Goal: Task Accomplishment & Management: Manage account settings

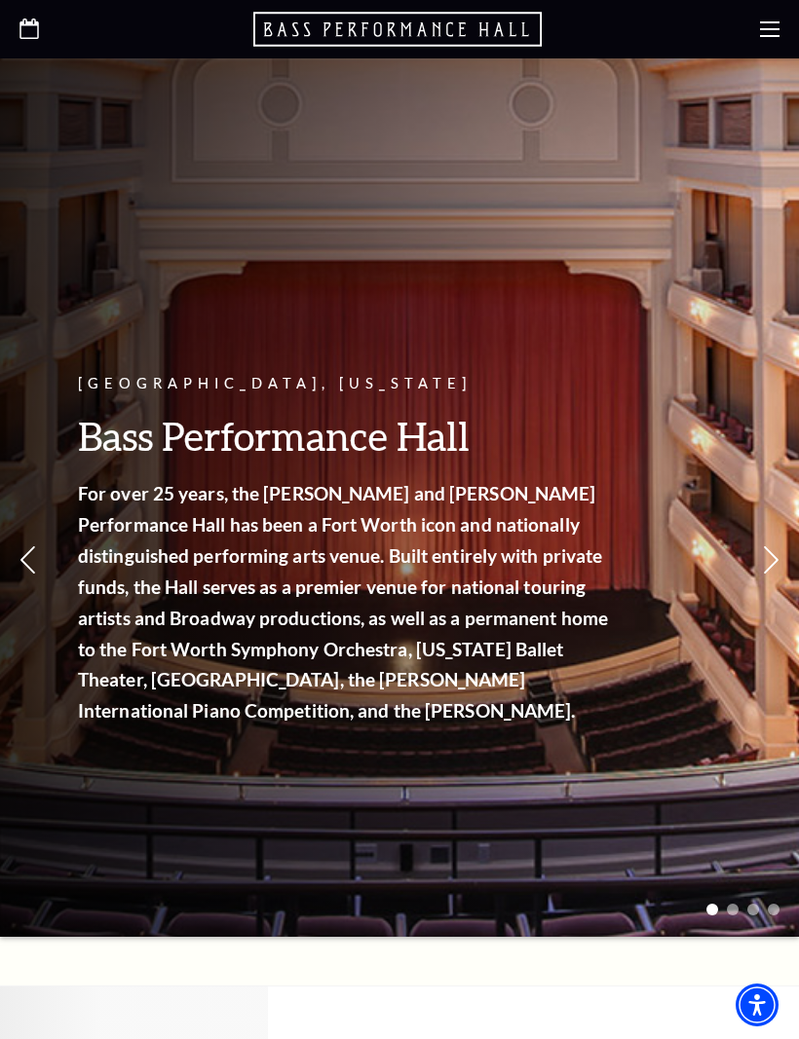
click at [770, 34] on icon at bounding box center [769, 28] width 19 height 19
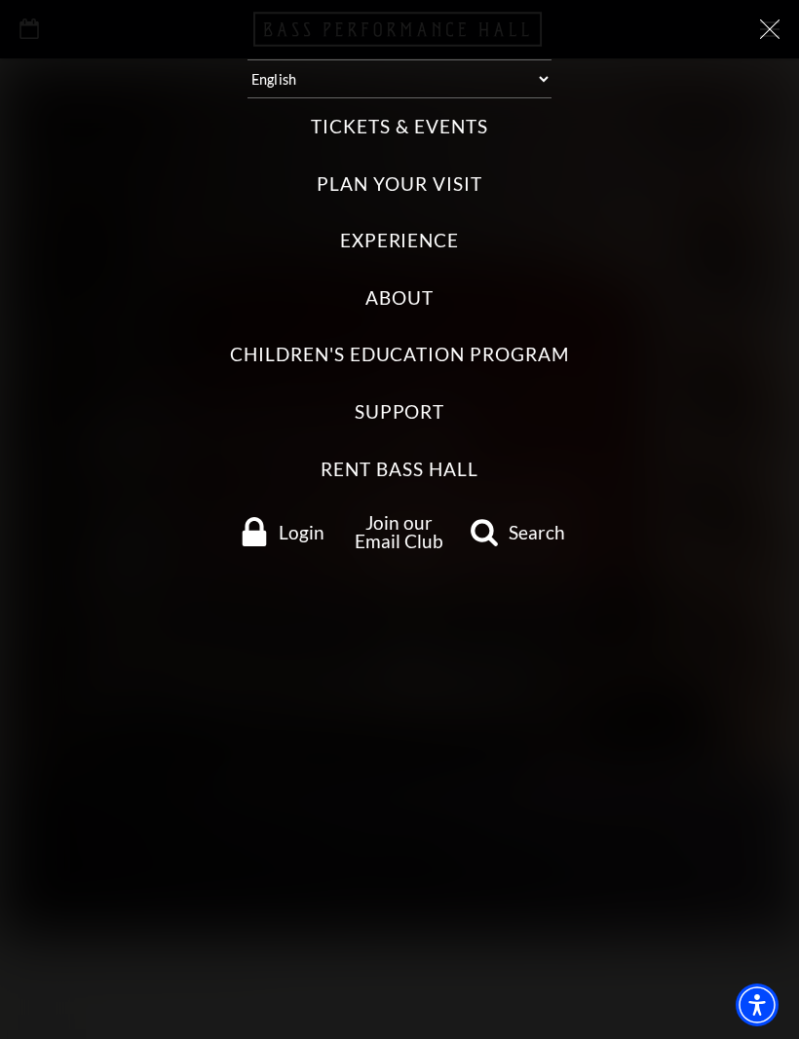
click at [296, 523] on span "Login" at bounding box center [302, 532] width 46 height 19
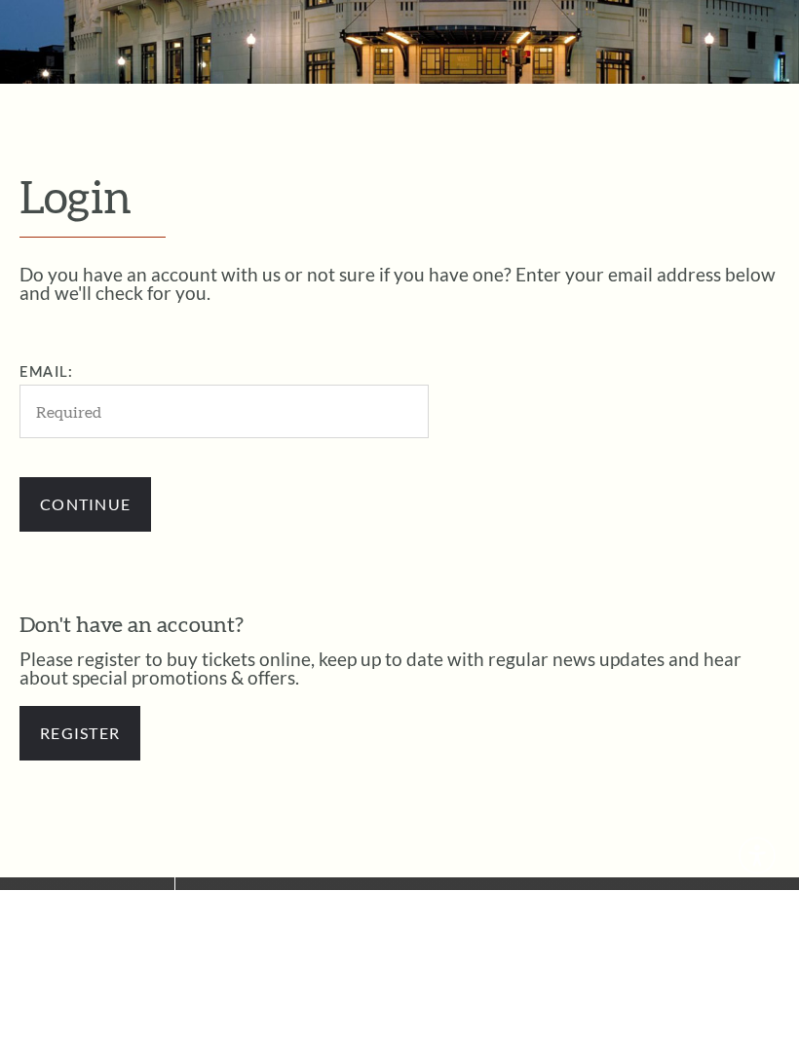
scroll to position [143, 0]
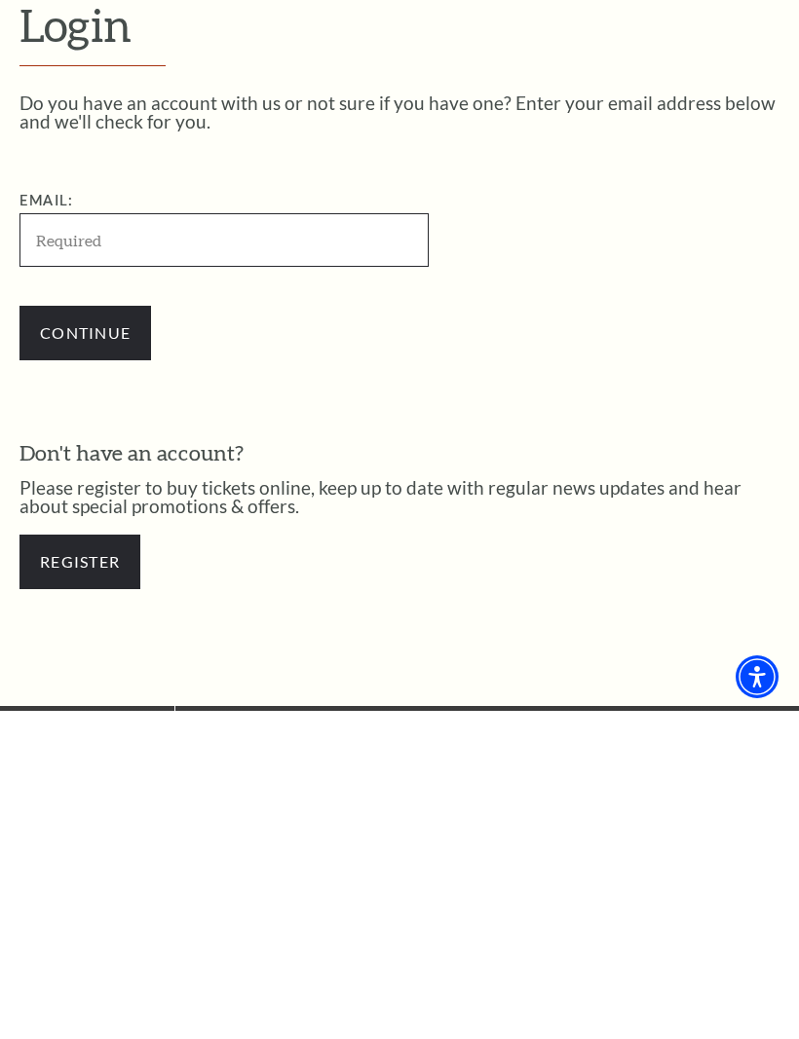
type input "glendalindsey123@gmail.com"
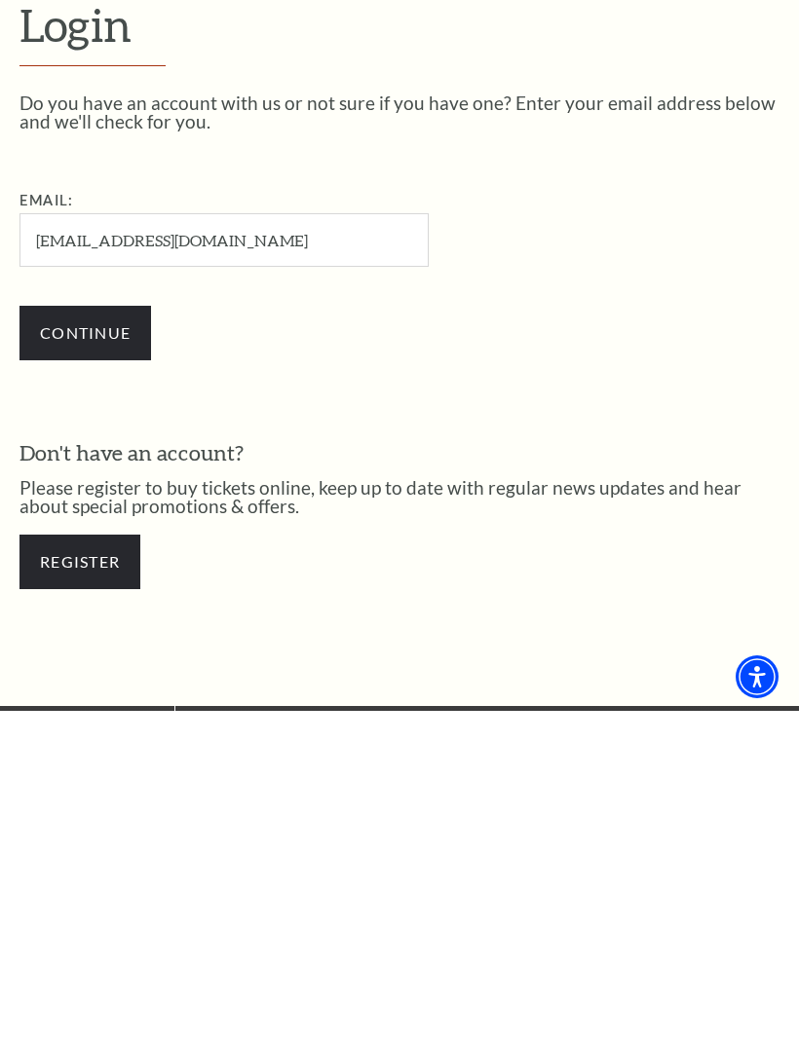
click at [85, 634] on input "Continue" at bounding box center [84, 661] width 131 height 55
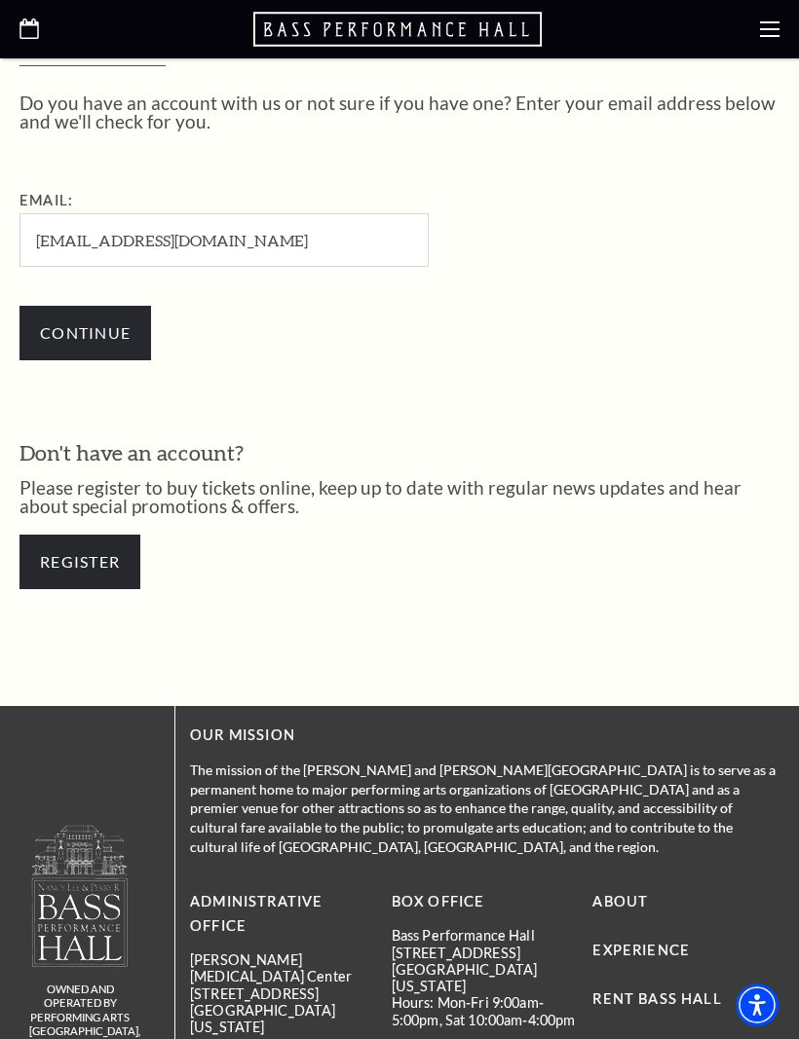
click at [74, 330] on input "Continue" at bounding box center [84, 333] width 131 height 55
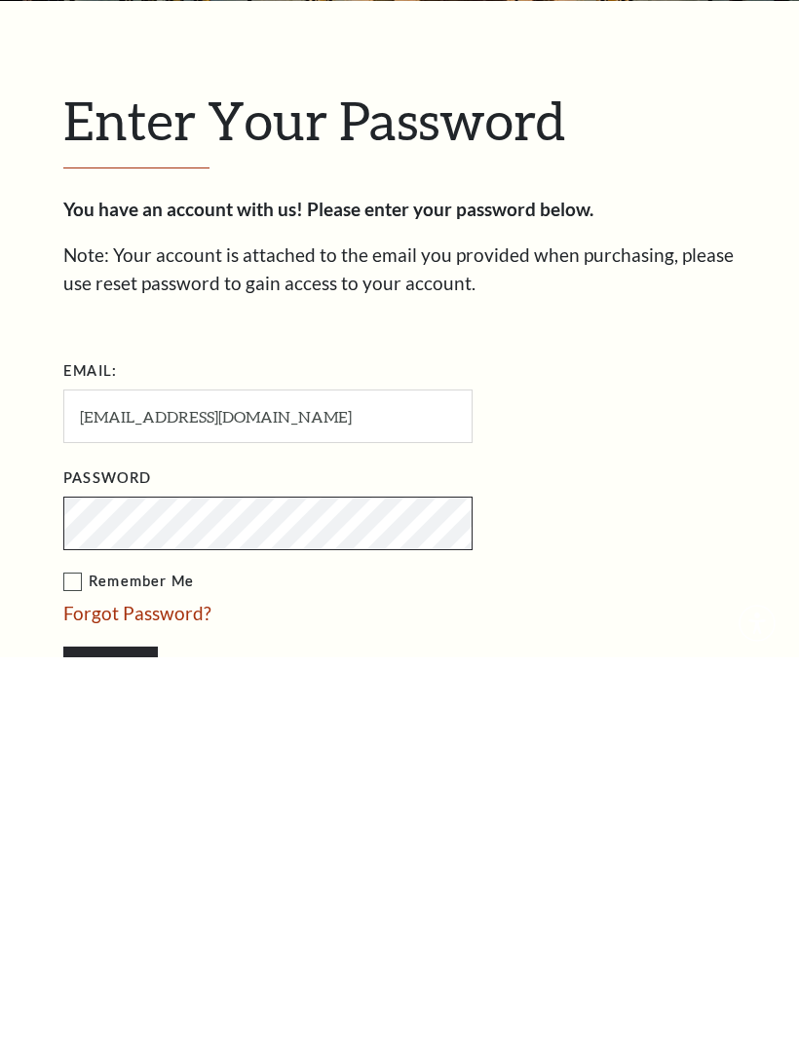
scroll to position [243, 0]
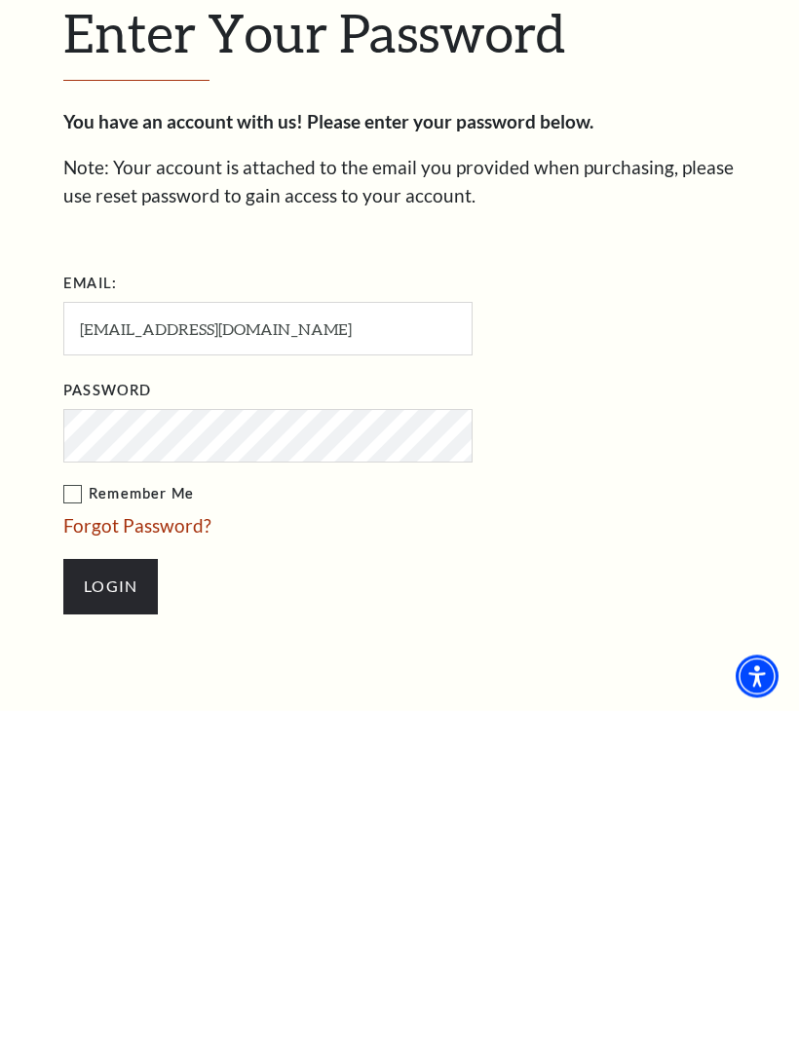
click at [111, 888] on input "Login" at bounding box center [110, 915] width 94 height 55
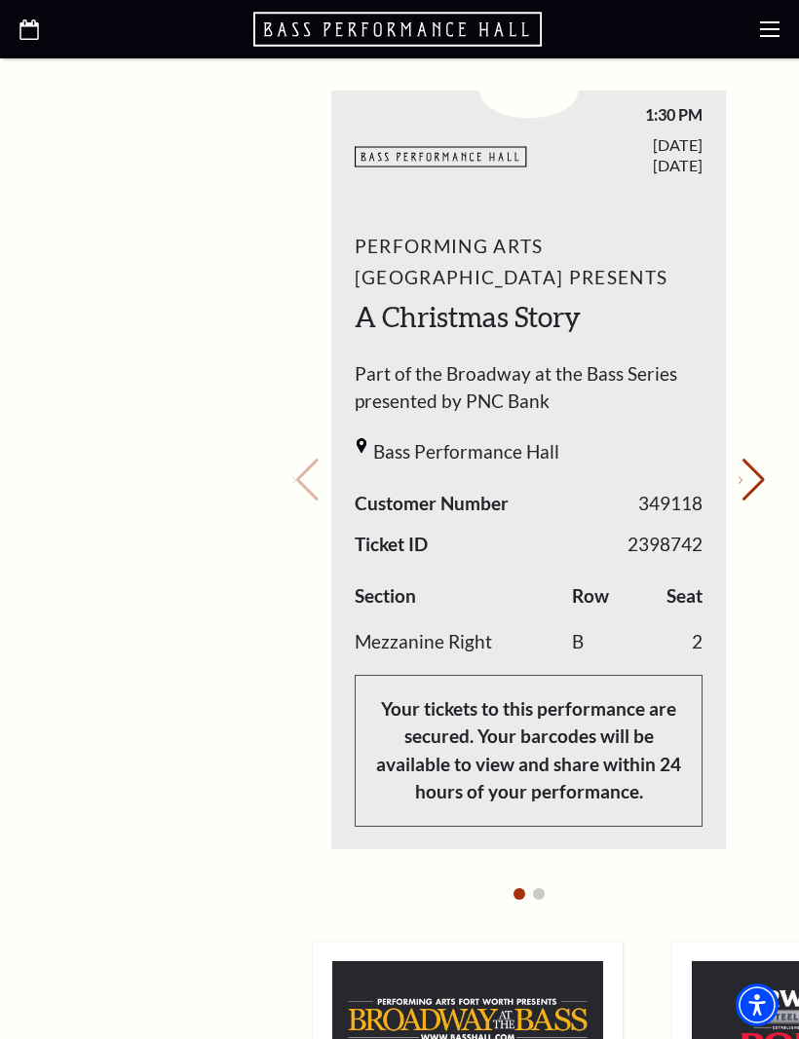
scroll to position [868, 0]
click at [742, 477] on icon "Next slide" at bounding box center [740, 480] width 4 height 7
click at [316, 465] on button "Previous slide." at bounding box center [305, 481] width 26 height 43
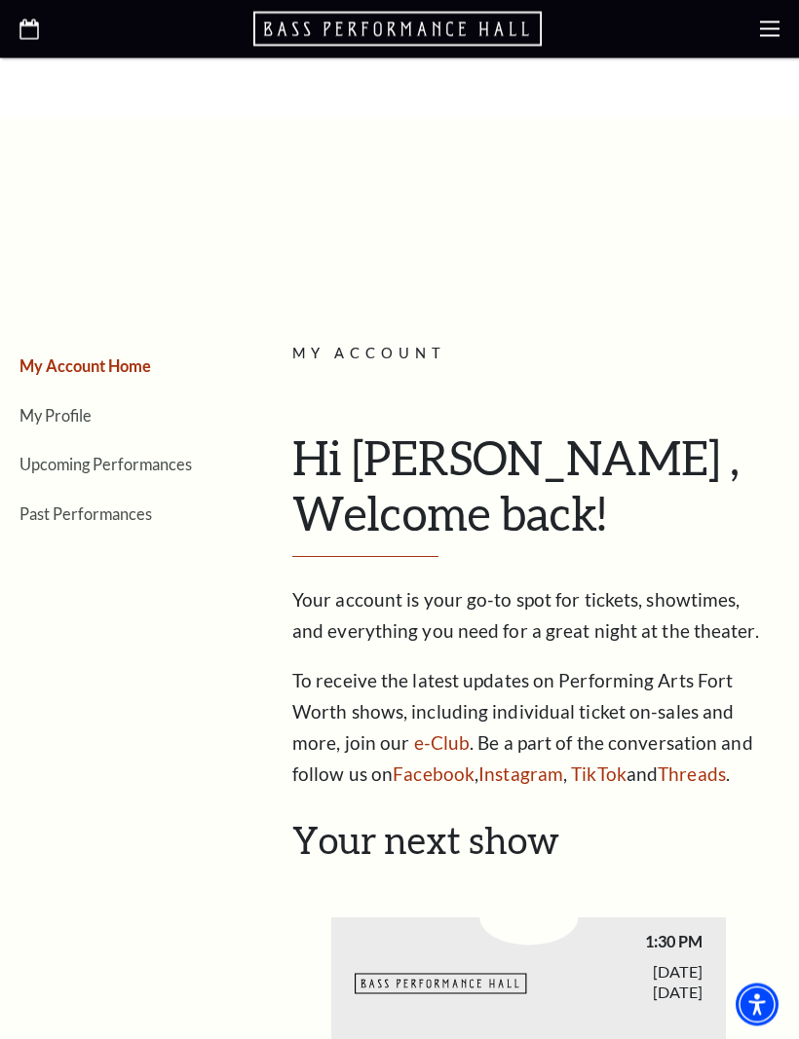
scroll to position [0, 0]
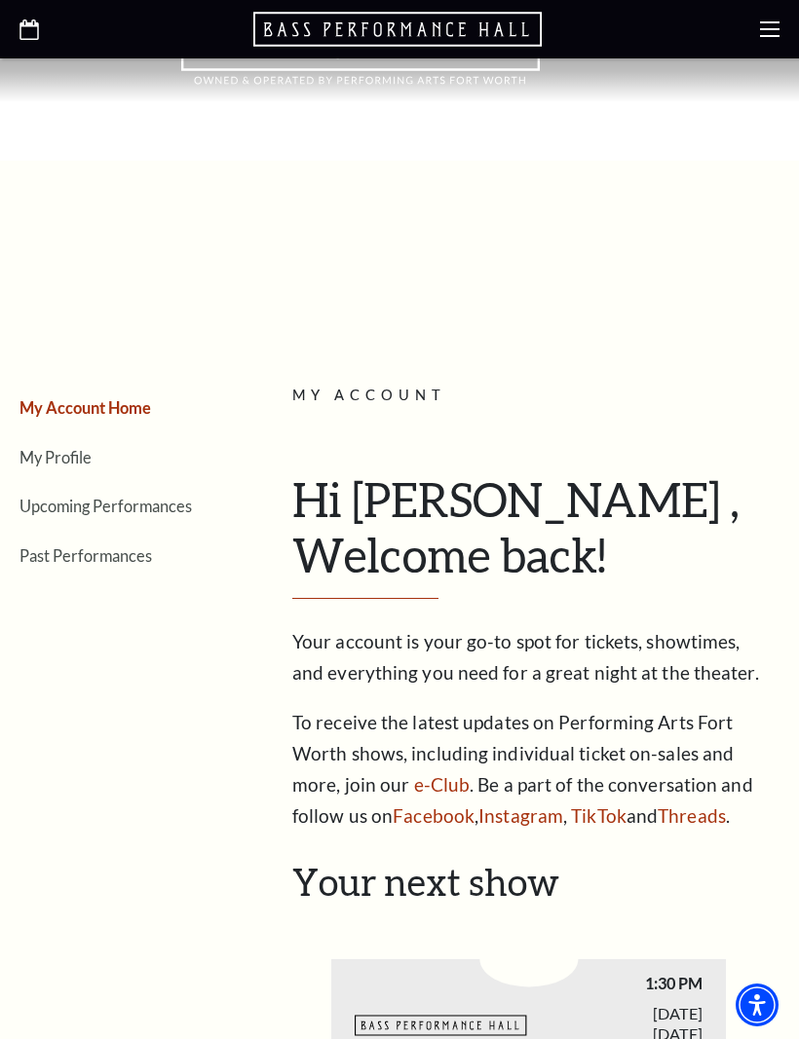
click at [769, 31] on icon at bounding box center [769, 28] width 19 height 19
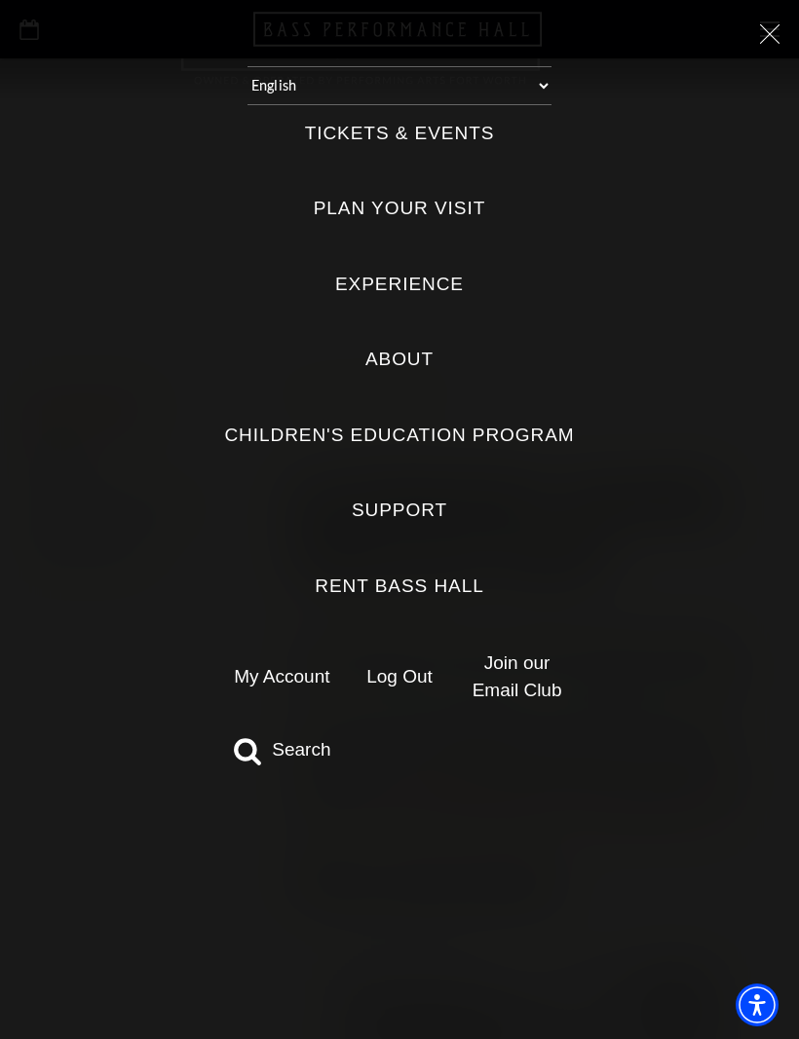
click at [405, 666] on link "Log Out" at bounding box center [399, 676] width 66 height 20
